Goal: Navigation & Orientation: Go to known website

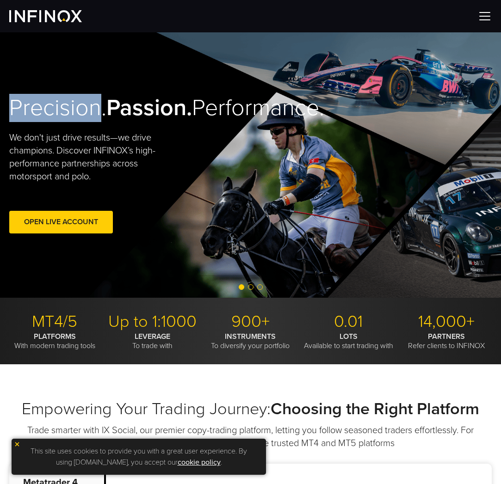
click at [485, 16] on img at bounding box center [485, 16] width 14 height 14
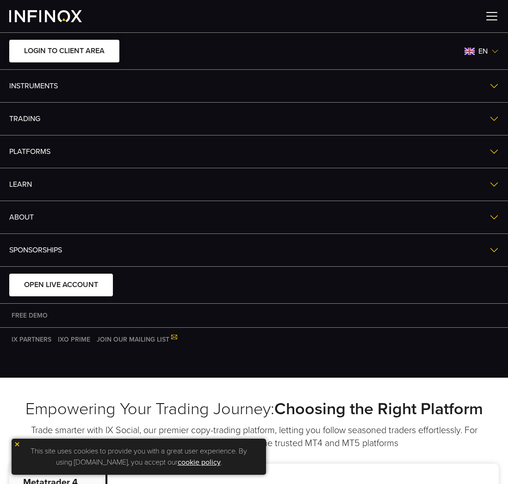
click at [82, 58] on link "LOGIN TO CLIENT AREA" at bounding box center [64, 51] width 110 height 23
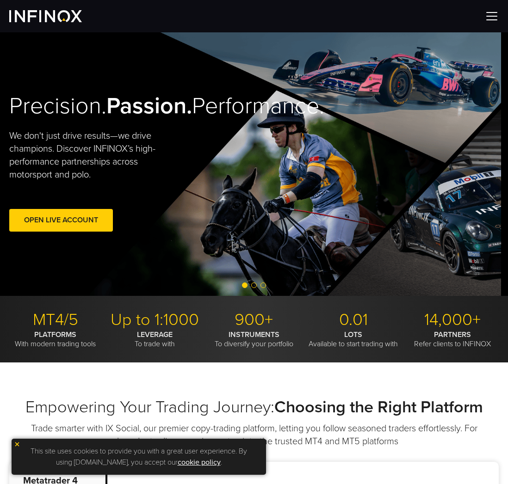
click at [481, 14] on div at bounding box center [254, 16] width 508 height 32
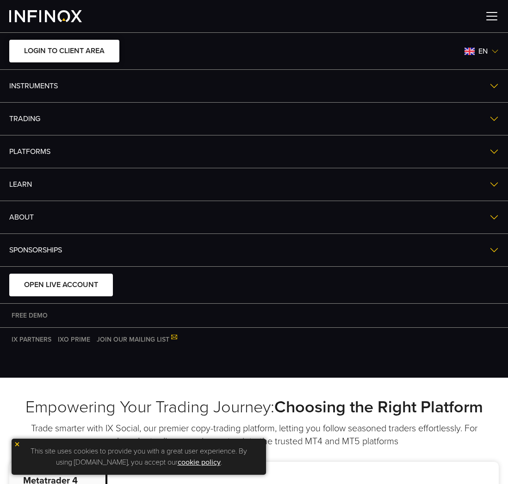
click at [66, 48] on link "LOGIN TO CLIENT AREA" at bounding box center [64, 51] width 110 height 23
